Goal: Book appointment/travel/reservation

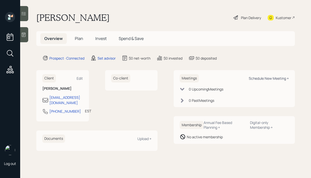
click at [261, 77] on div "Schedule New Meeting +" at bounding box center [269, 78] width 40 height 5
select select "round-[PERSON_NAME]"
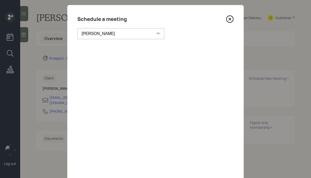
scroll to position [2, 0]
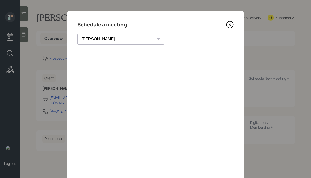
click at [231, 23] on icon at bounding box center [230, 25] width 8 height 8
